Goal: Information Seeking & Learning: Learn about a topic

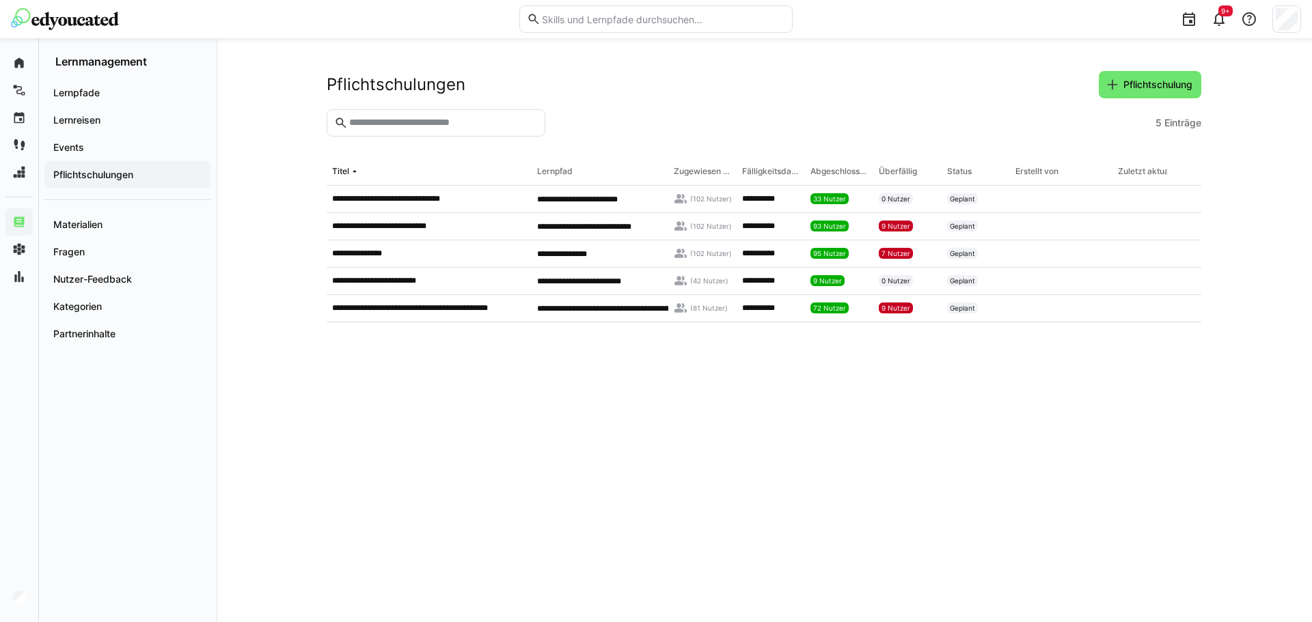
click at [36, 18] on img at bounding box center [65, 19] width 108 height 22
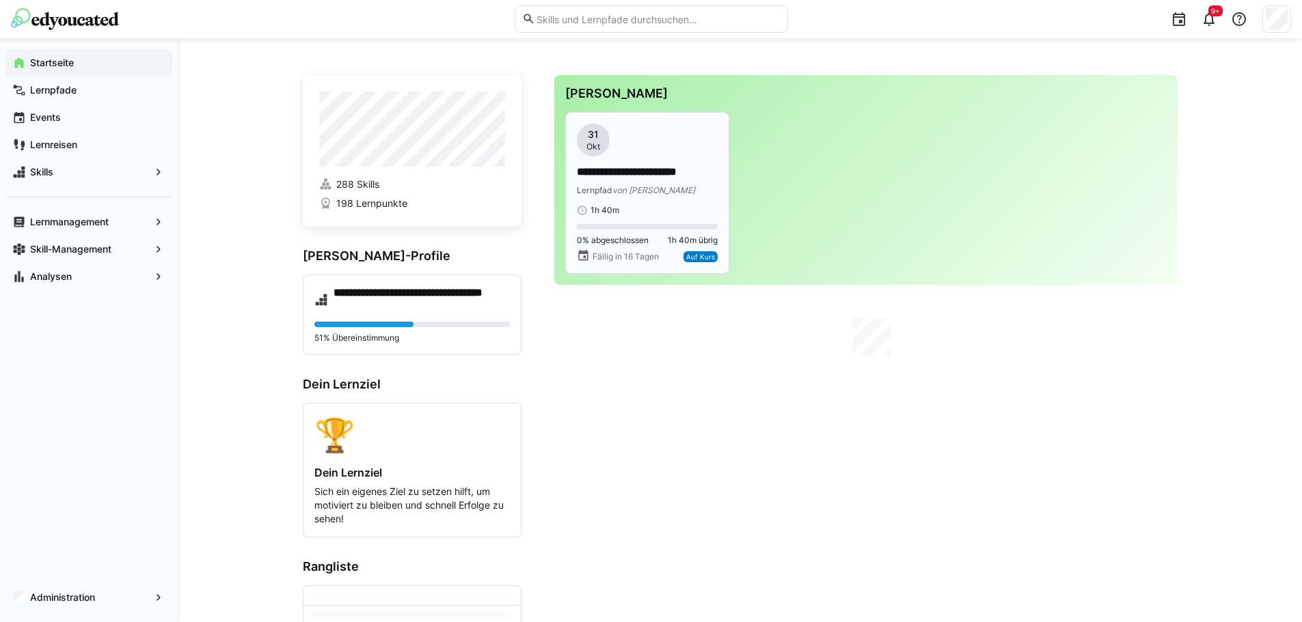
click at [682, 209] on div "1h 40m" at bounding box center [647, 210] width 141 height 11
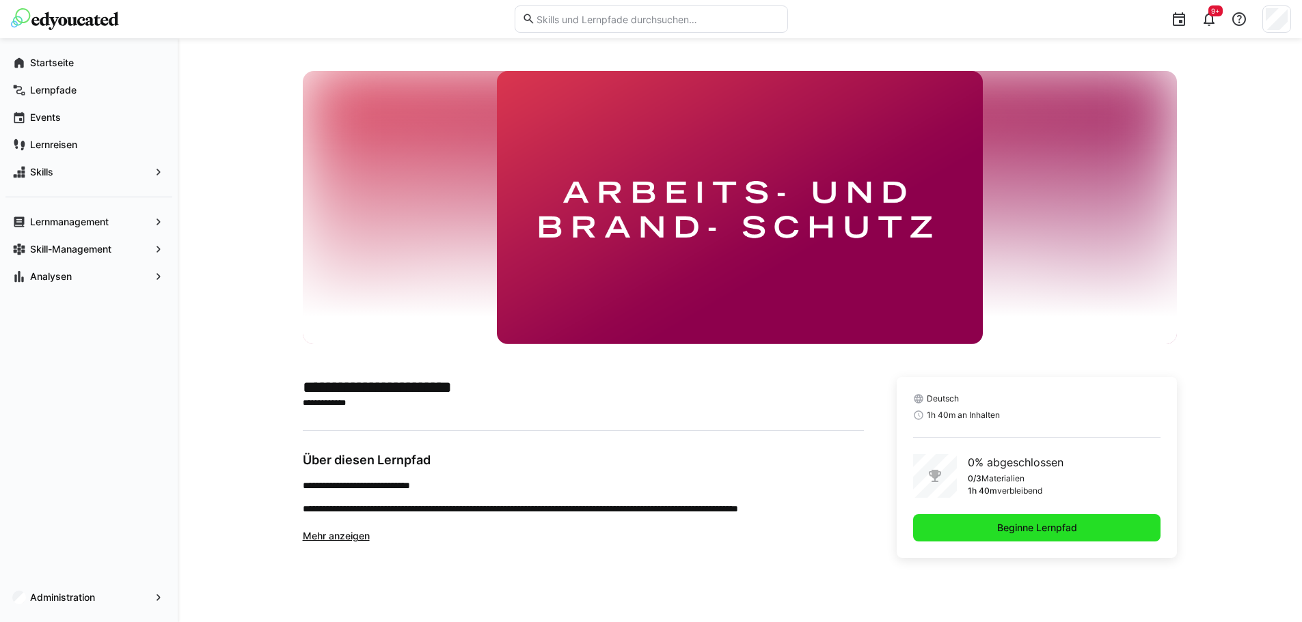
click at [1050, 529] on span "Beginne Lernpfad" at bounding box center [1037, 528] width 84 height 14
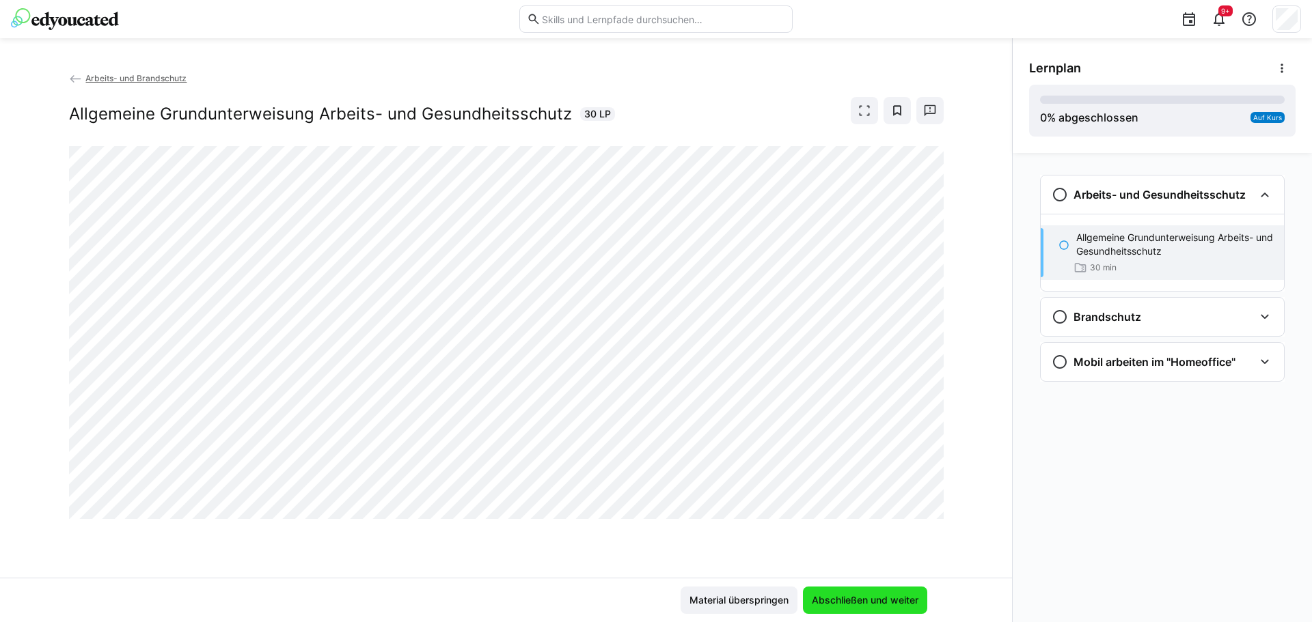
click at [838, 603] on span "Abschließen und weiter" at bounding box center [865, 601] width 111 height 14
click at [888, 597] on span "Abschließen und weiter" at bounding box center [865, 601] width 111 height 14
click at [896, 599] on span "Abschließen und weiter" at bounding box center [865, 601] width 111 height 14
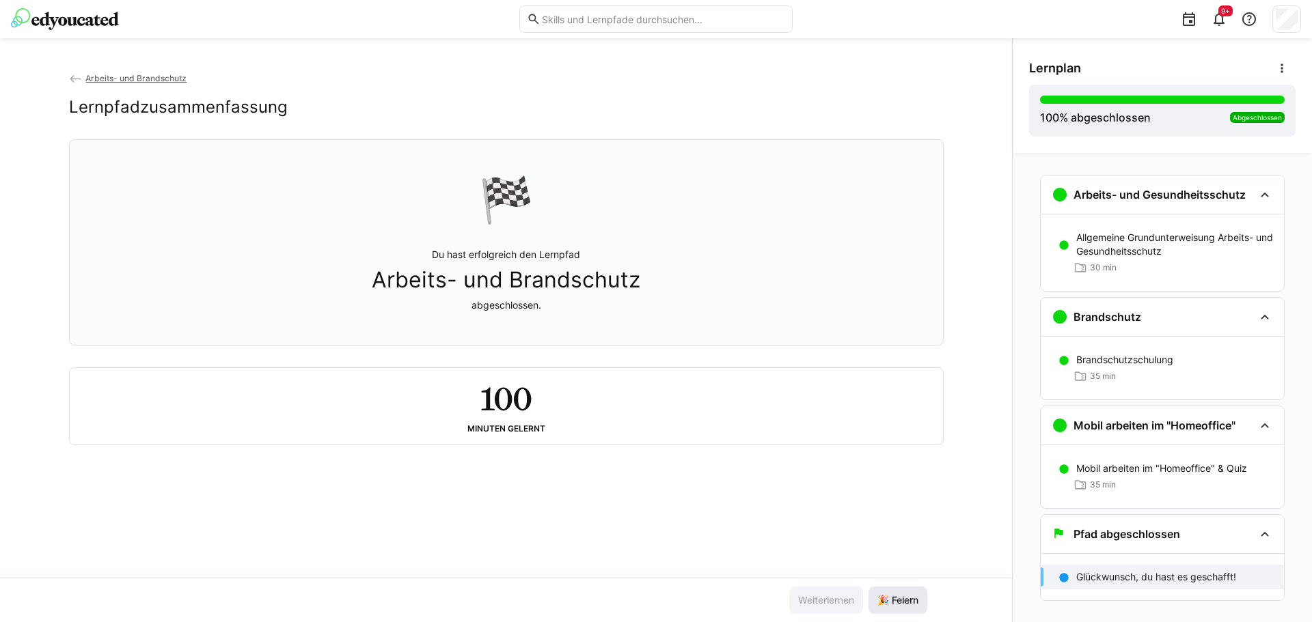
click at [912, 601] on span "🎉 Feiern" at bounding box center [897, 601] width 45 height 14
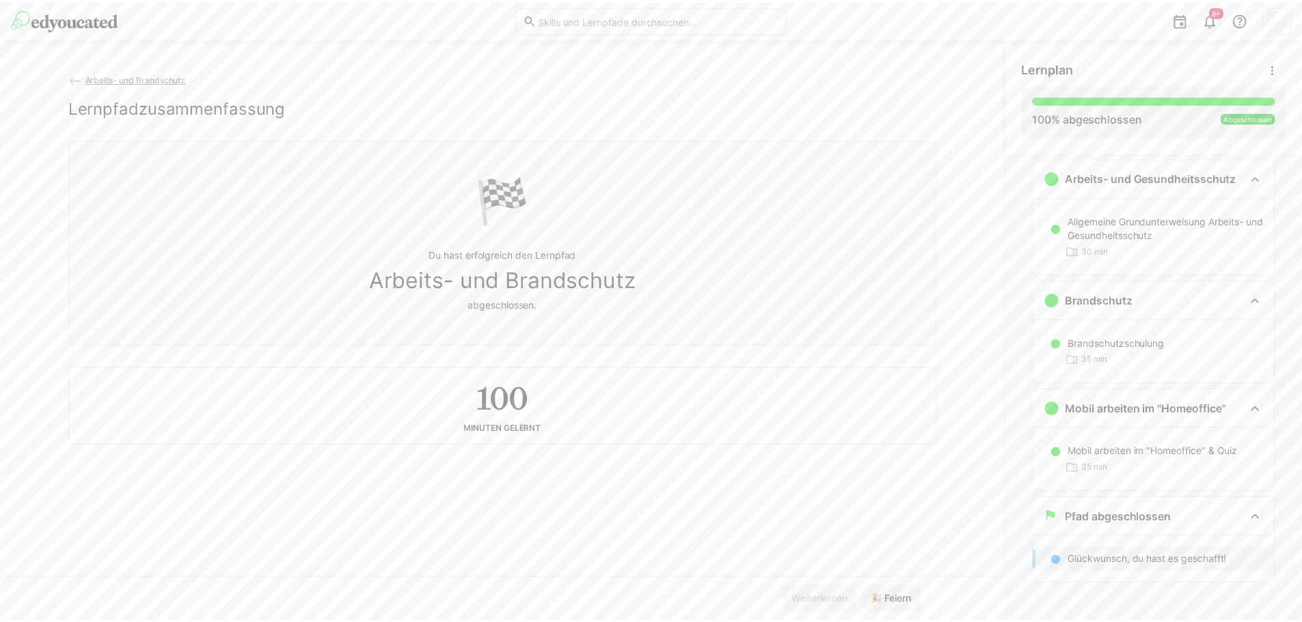
scroll to position [21, 0]
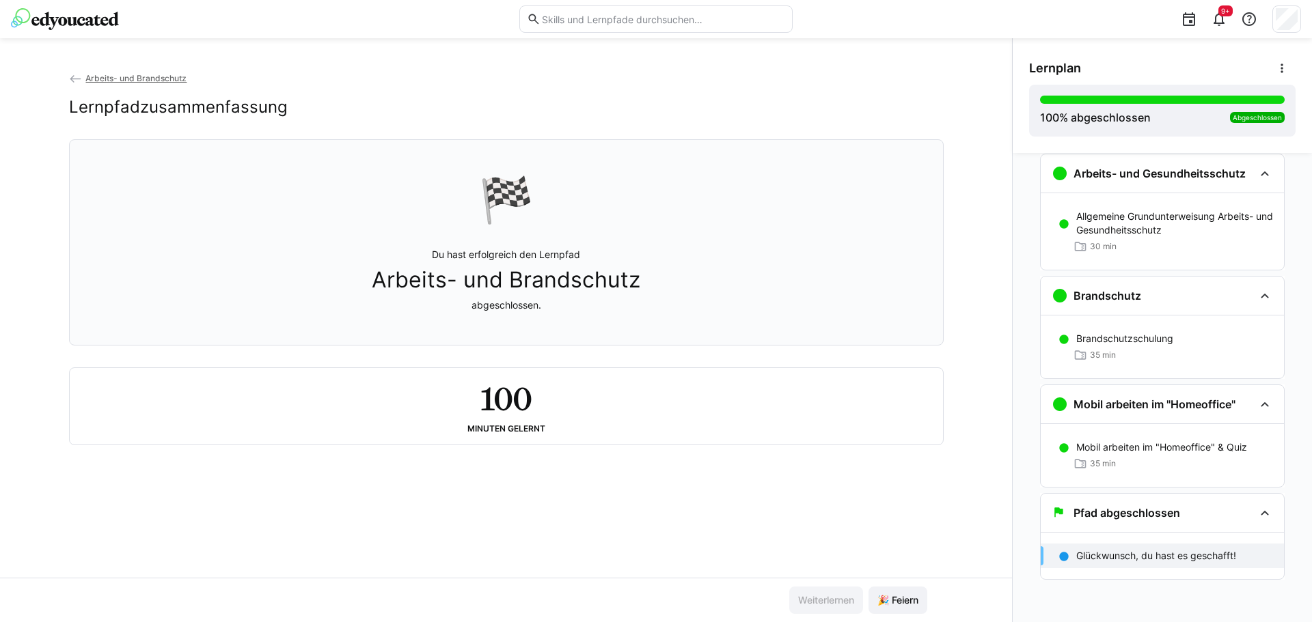
click at [1118, 562] on p "Glückwunsch, du hast es geschafft!" at bounding box center [1156, 556] width 160 height 14
click at [102, 74] on span "Arbeits- und Brandschutz" at bounding box center [135, 78] width 101 height 10
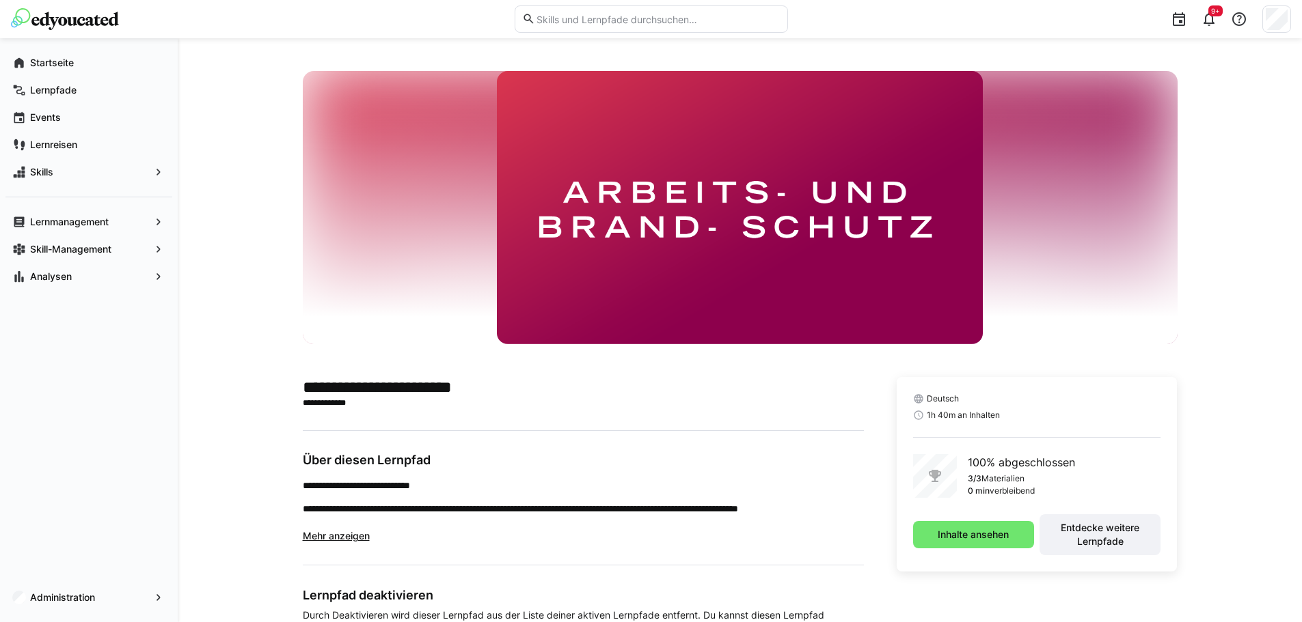
click at [68, 16] on img at bounding box center [65, 19] width 108 height 22
